Goal: Task Accomplishment & Management: Use online tool/utility

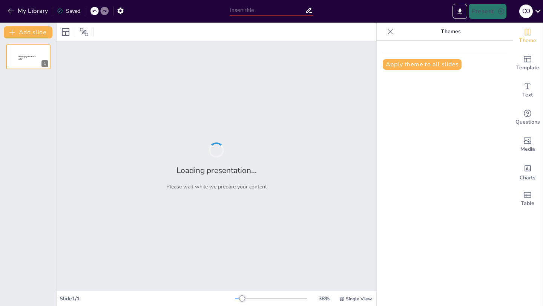
type input "Proxémica: Entendiendo las Distancias en la Comunicación Humana"
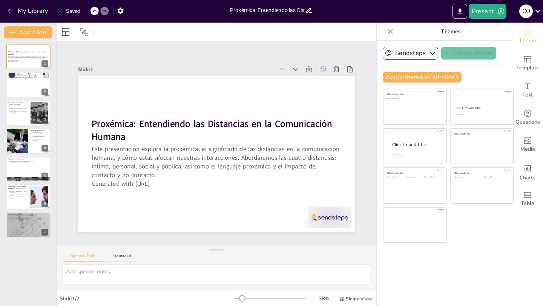
click at [252, 299] on div at bounding box center [271, 299] width 72 height 6
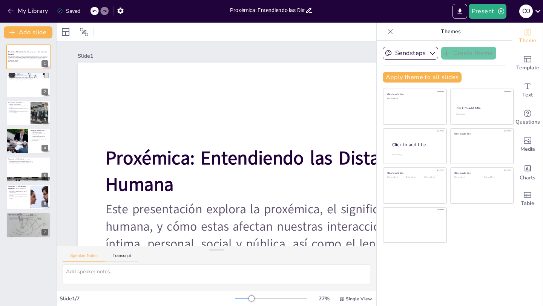
click at [247, 299] on div at bounding box center [243, 299] width 17 height 1
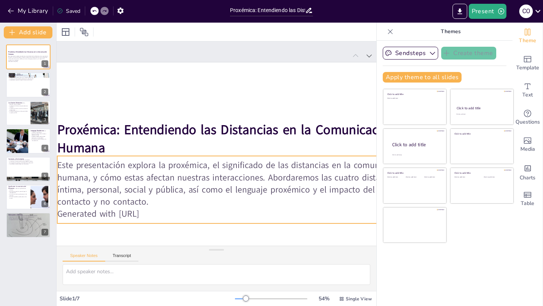
scroll to position [0, 42]
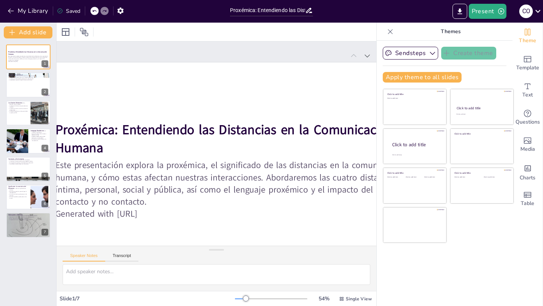
click at [468, 240] on div "Click to add title Click to add text Click to add title Click to add text Click…" at bounding box center [448, 166] width 131 height 155
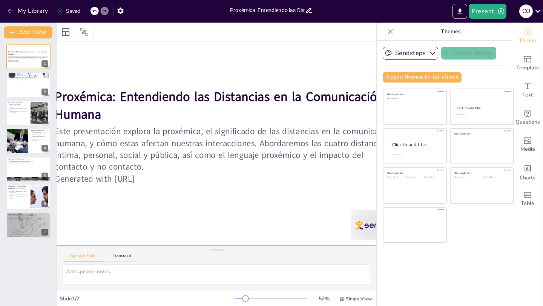
scroll to position [29, 42]
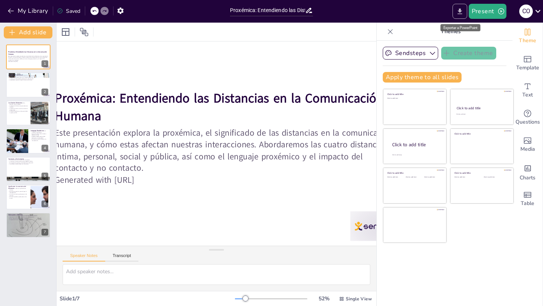
click at [461, 13] on icon "Export to PowerPoint" at bounding box center [460, 12] width 8 height 8
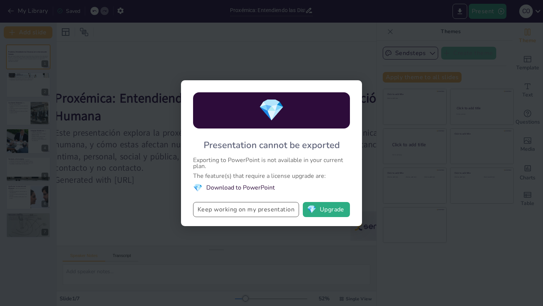
click at [290, 210] on button "Keep working on my presentation" at bounding box center [246, 209] width 106 height 15
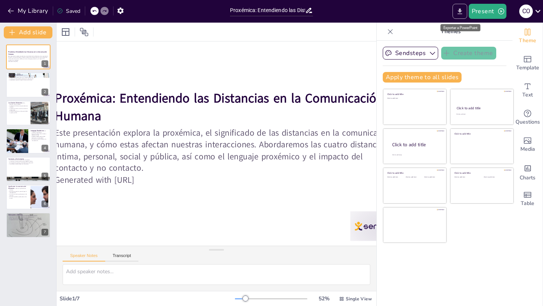
click at [462, 12] on icon "Export to PowerPoint" at bounding box center [460, 12] width 8 height 8
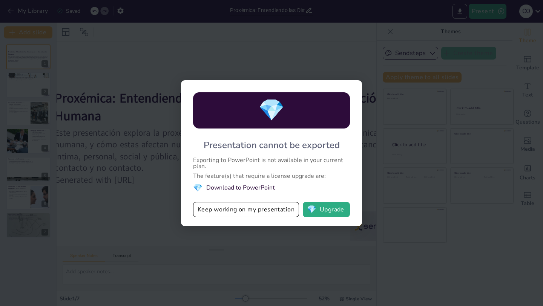
click at [423, 260] on div "💎 Presentation cannot be exported Exporting to PowerPoint is not available in y…" at bounding box center [271, 153] width 543 height 306
click at [224, 211] on button "Keep working on my presentation" at bounding box center [246, 209] width 106 height 15
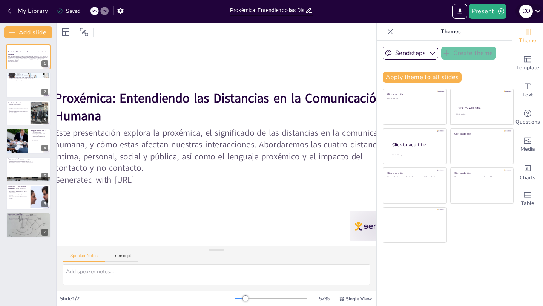
click at [537, 11] on icon at bounding box center [537, 11] width 5 height 3
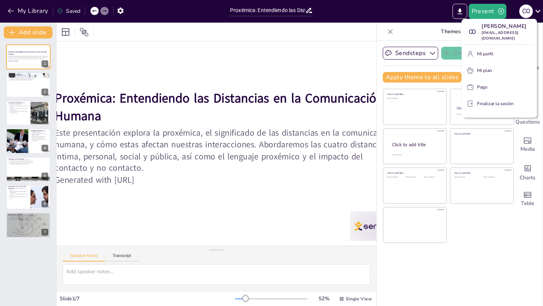
click at [489, 67] on font "Mi plan" at bounding box center [484, 70] width 15 height 6
